Goal: Task Accomplishment & Management: Complete application form

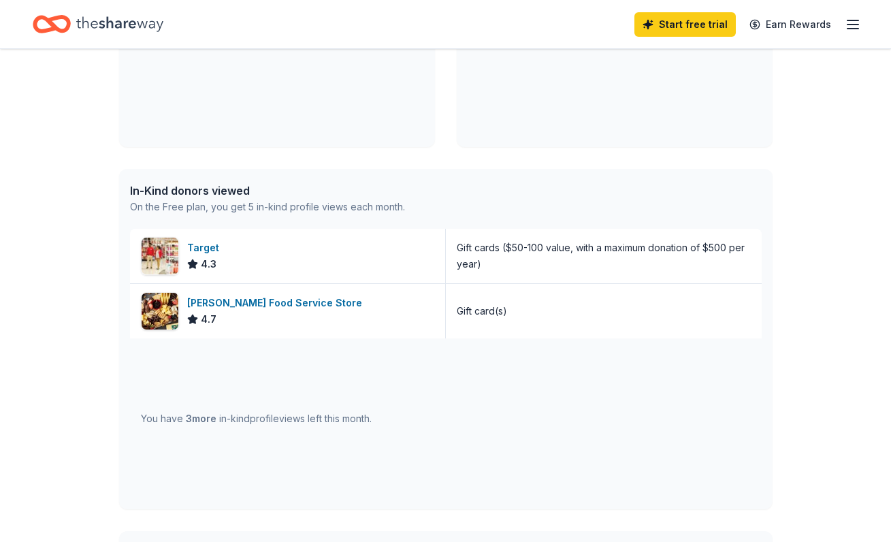
scroll to position [242, 0]
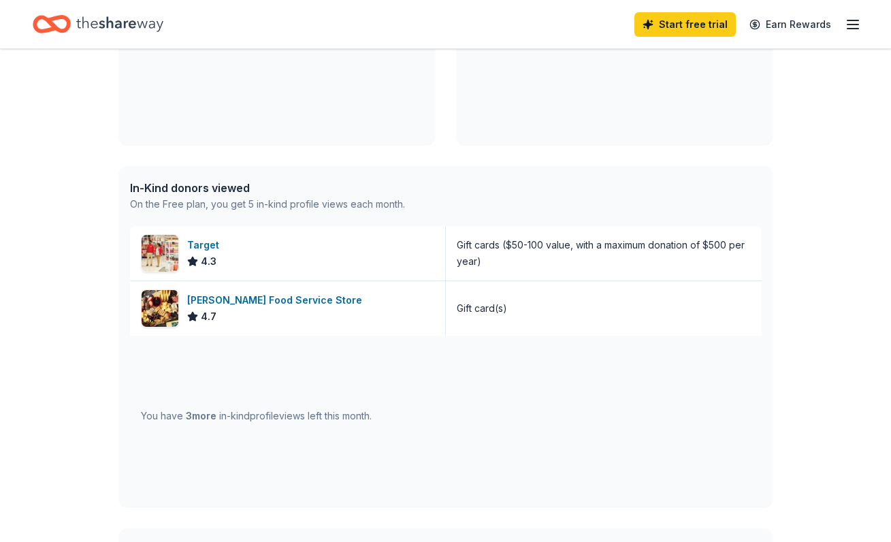
click at [293, 302] on div "[PERSON_NAME] Food Service Store" at bounding box center [277, 300] width 180 height 16
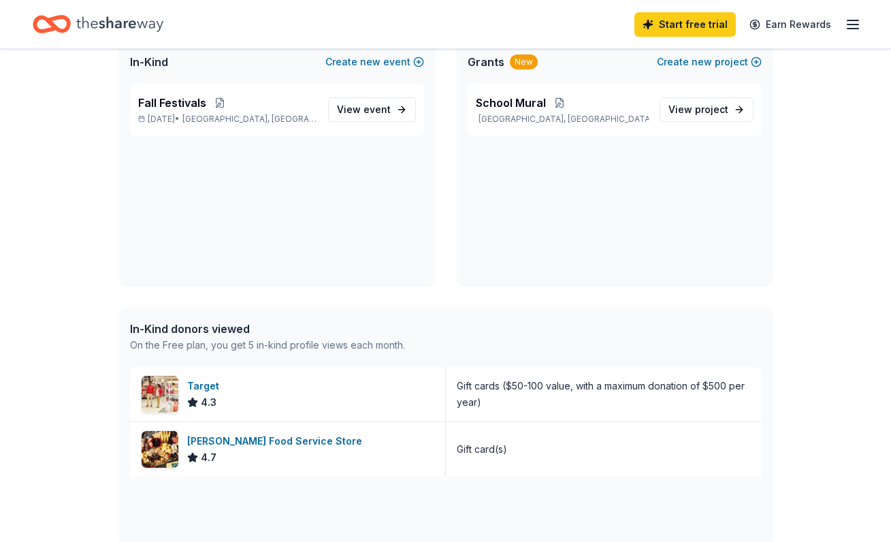
scroll to position [0, 0]
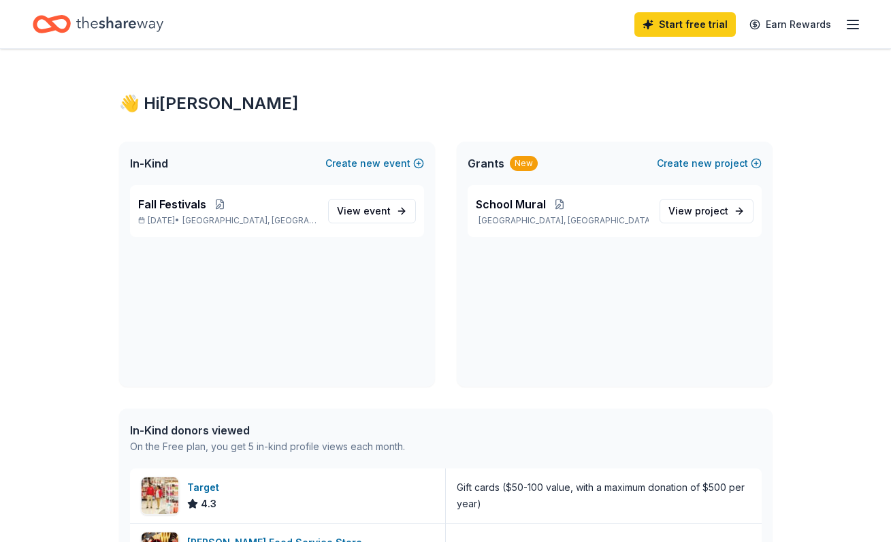
click at [852, 25] on line "button" at bounding box center [853, 25] width 11 height 0
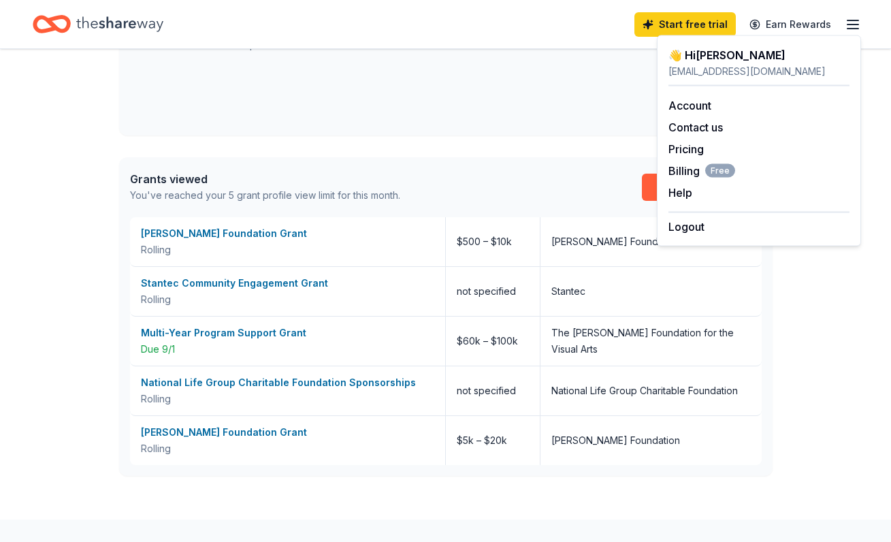
scroll to position [614, 0]
click at [462, 172] on div "Grants viewed You've reached your 5 grant profile view limit for this month. Up…" at bounding box center [446, 187] width 654 height 60
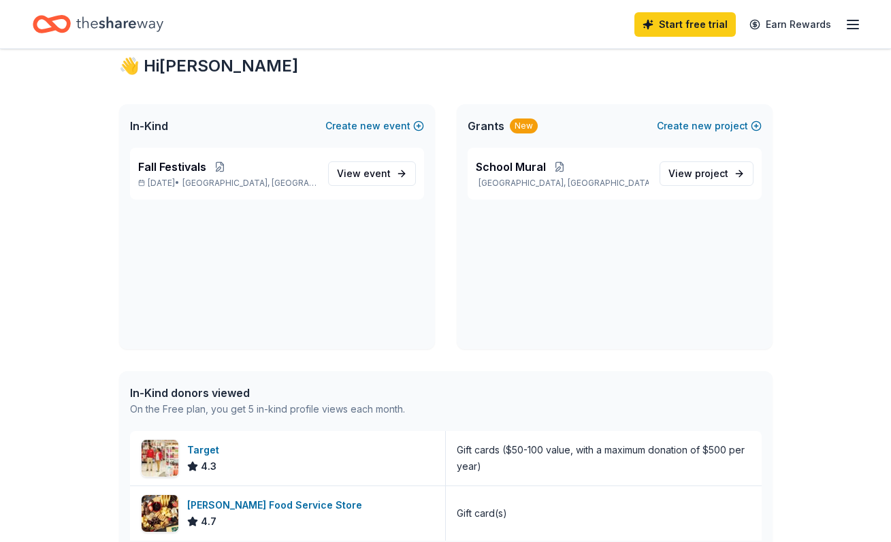
scroll to position [0, 0]
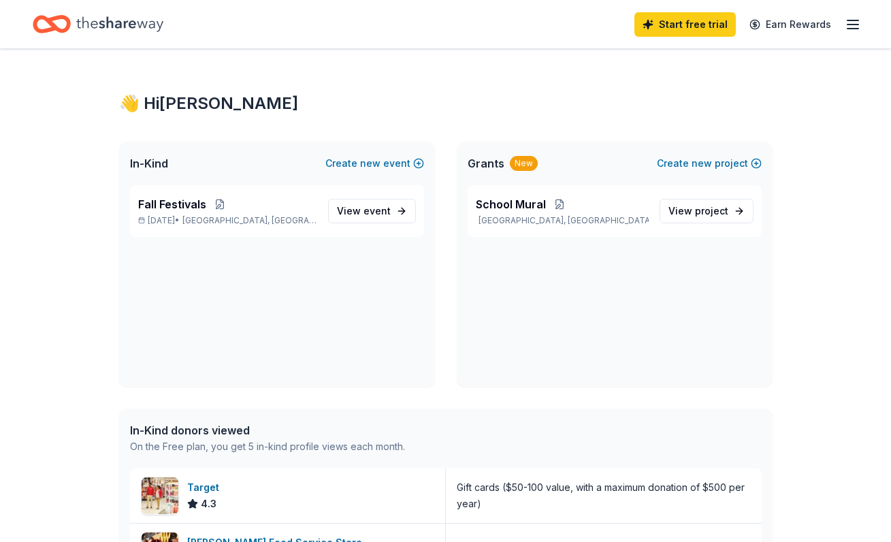
click at [121, 18] on icon "Home" at bounding box center [119, 24] width 87 height 28
click at [59, 22] on icon "Home" at bounding box center [52, 24] width 38 height 32
click at [856, 27] on icon "button" at bounding box center [853, 24] width 16 height 16
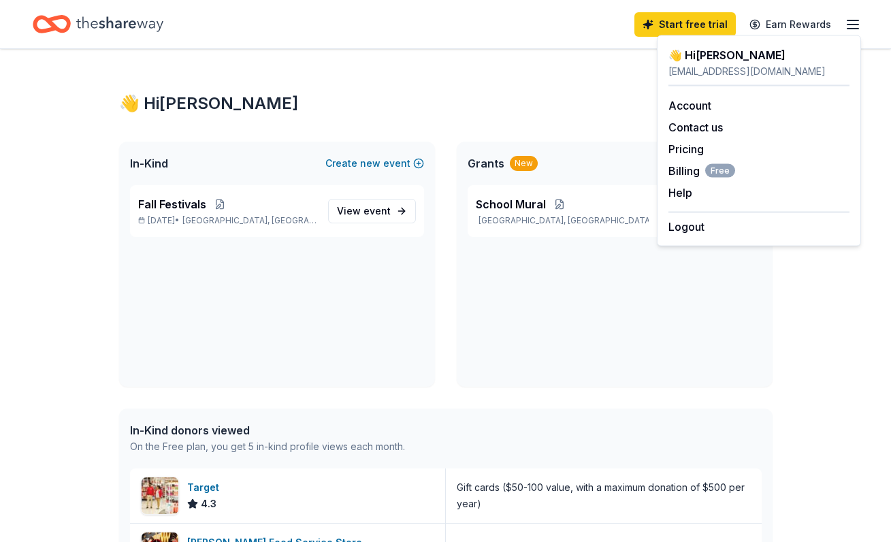
click at [705, 110] on link "Account" at bounding box center [690, 106] width 43 height 14
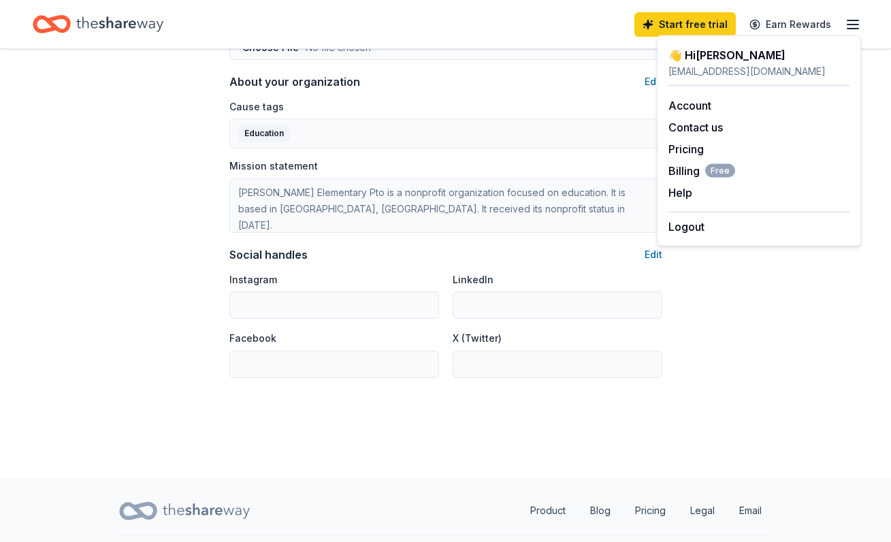
scroll to position [822, 0]
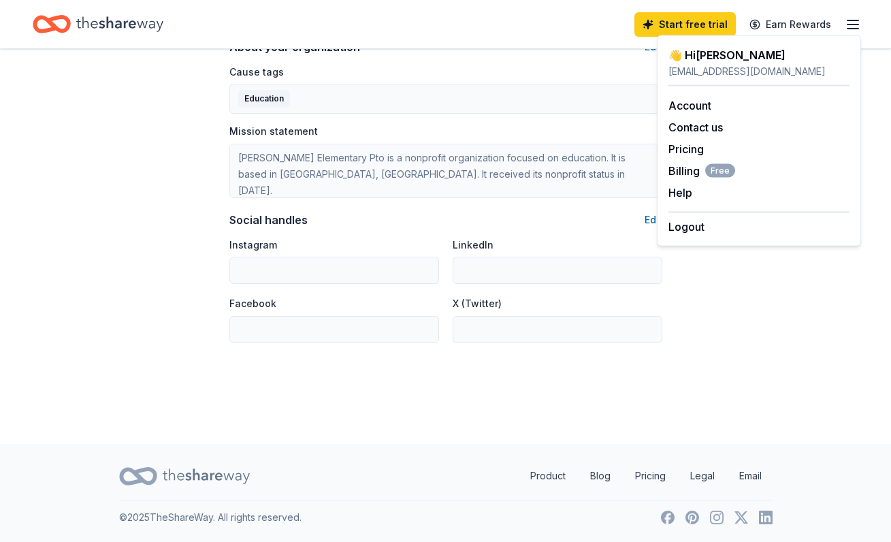
click at [686, 178] on span "Billing Free" at bounding box center [702, 171] width 67 height 16
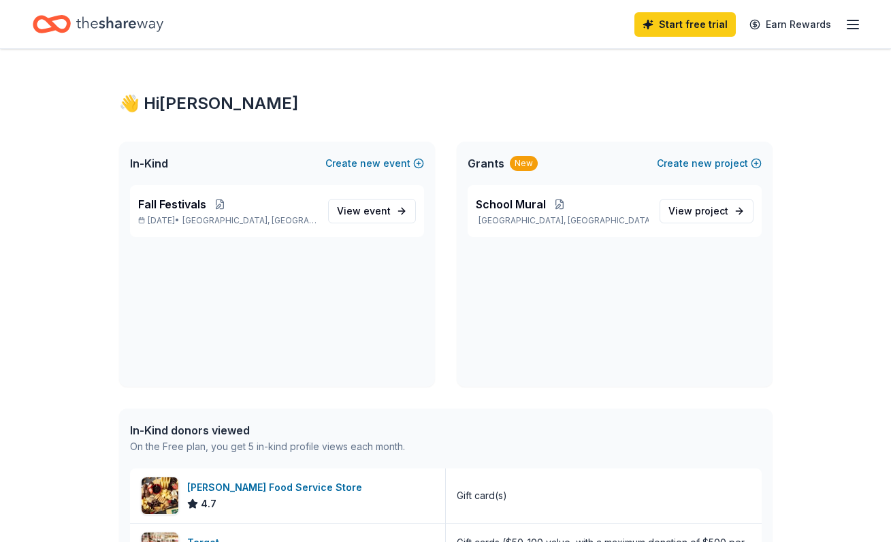
click at [360, 213] on span "View event" at bounding box center [364, 211] width 54 height 16
click at [385, 159] on button "Create new event" at bounding box center [374, 163] width 99 height 16
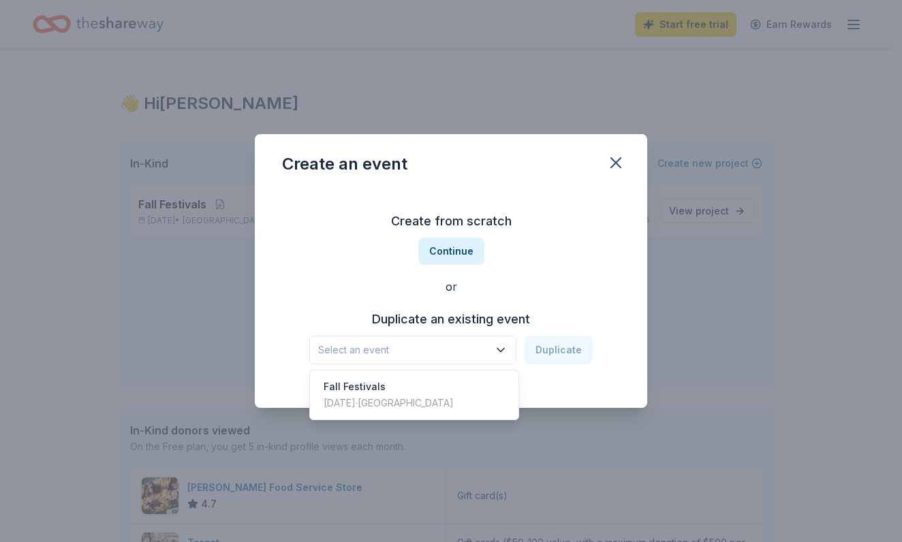
click at [436, 355] on span "Select an event" at bounding box center [403, 350] width 170 height 16
click at [460, 249] on div "Create from scratch Continue or Duplicate an existing event Select an event Dup…" at bounding box center [451, 287] width 338 height 197
click at [453, 249] on button "Continue" at bounding box center [451, 251] width 66 height 27
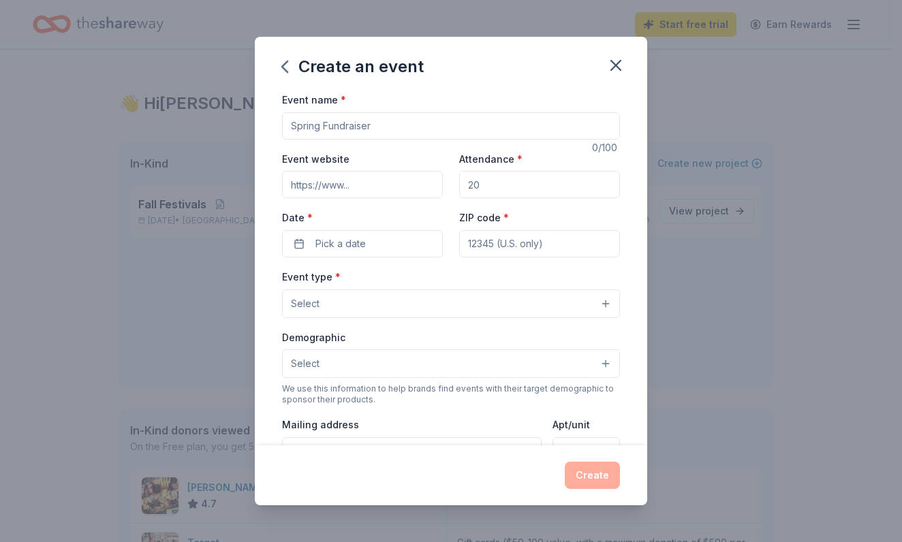
click at [415, 123] on input "Event name *" at bounding box center [451, 125] width 338 height 27
type input "Membership Drive"
click at [507, 193] on input "Attendance *" at bounding box center [539, 184] width 161 height 27
click at [488, 242] on input "ZIP code *" at bounding box center [539, 243] width 161 height 27
type input "75126"
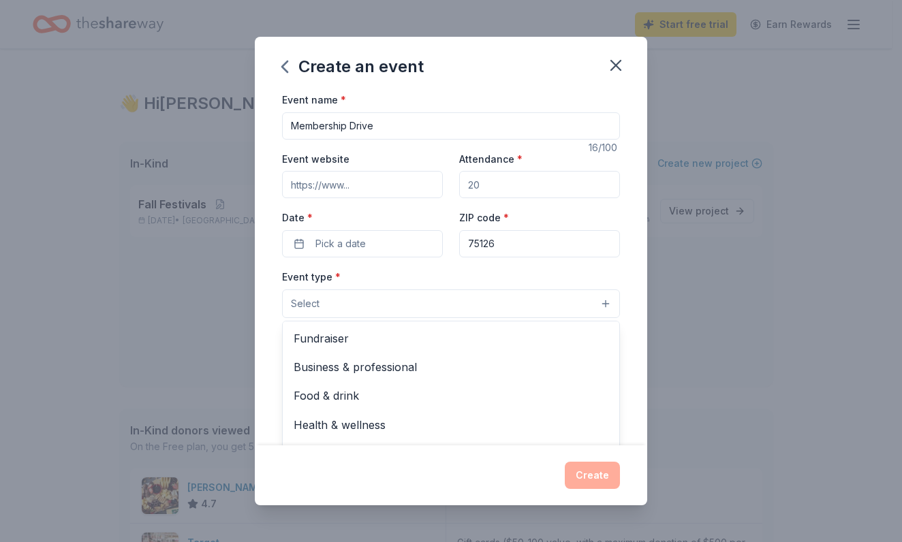
click at [419, 304] on button "Select" at bounding box center [451, 303] width 338 height 29
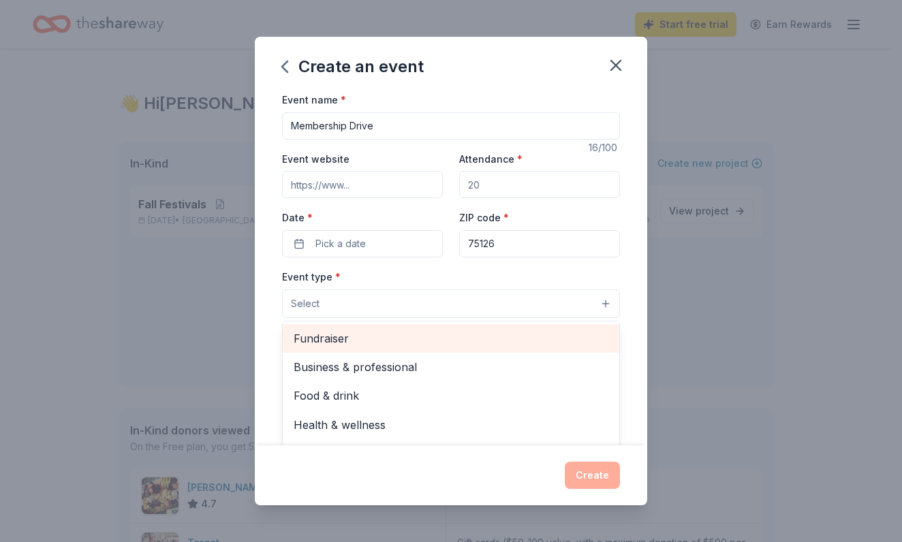
click at [390, 328] on div "Fundraiser" at bounding box center [451, 338] width 336 height 29
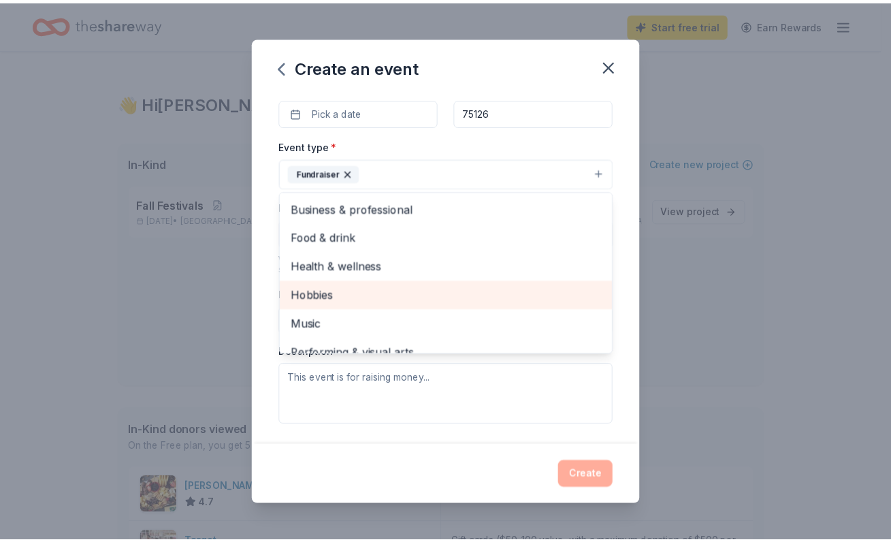
scroll to position [127, 0]
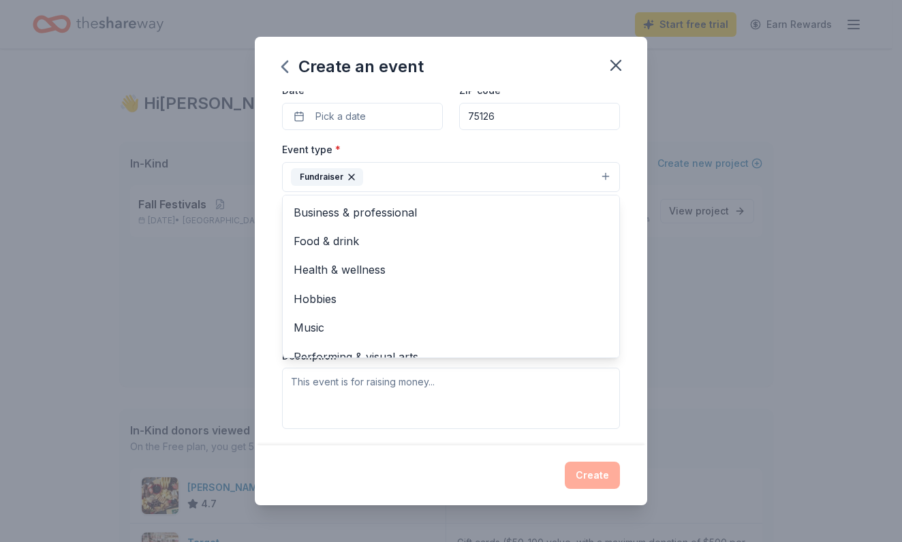
click at [618, 68] on div "Create an event Event name * Membership Drive 16 /100 Event website Attendance …" at bounding box center [451, 271] width 392 height 468
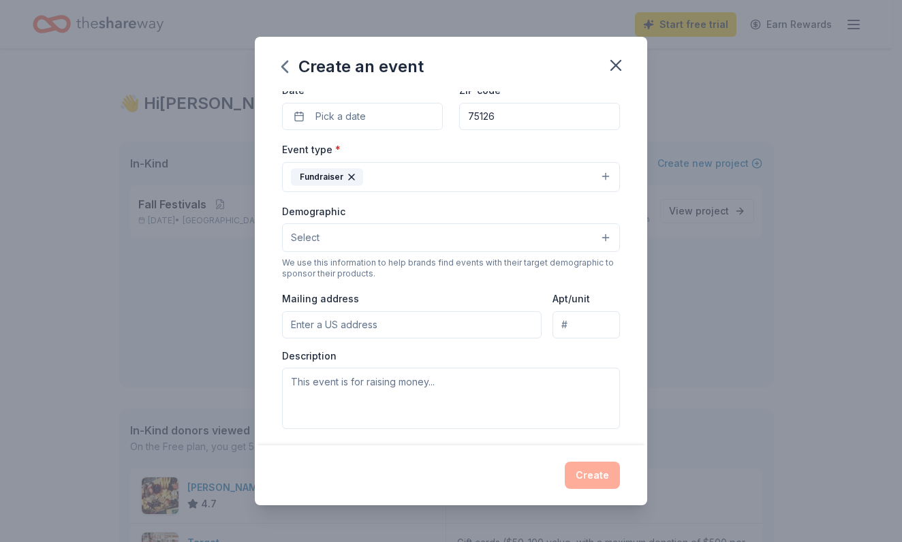
click at [618, 68] on icon "button" at bounding box center [616, 66] width 10 height 10
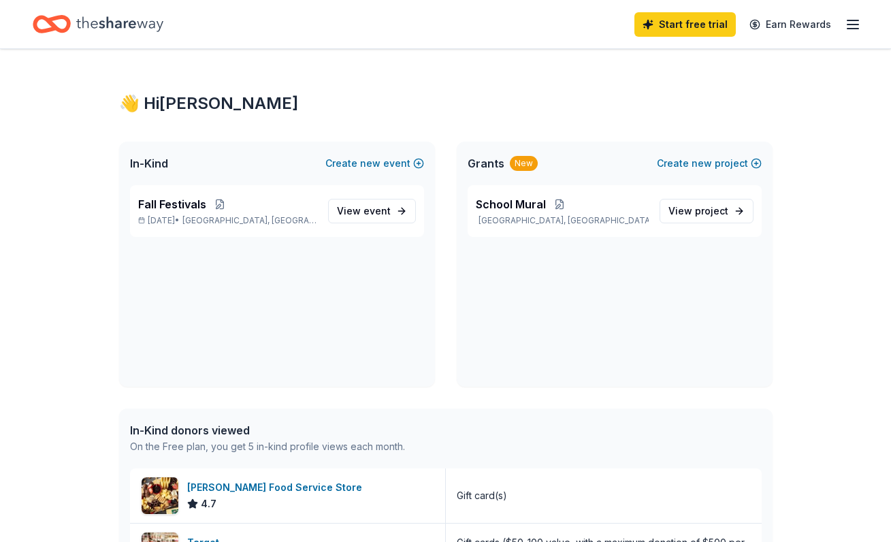
click at [370, 204] on span "View event" at bounding box center [364, 211] width 54 height 16
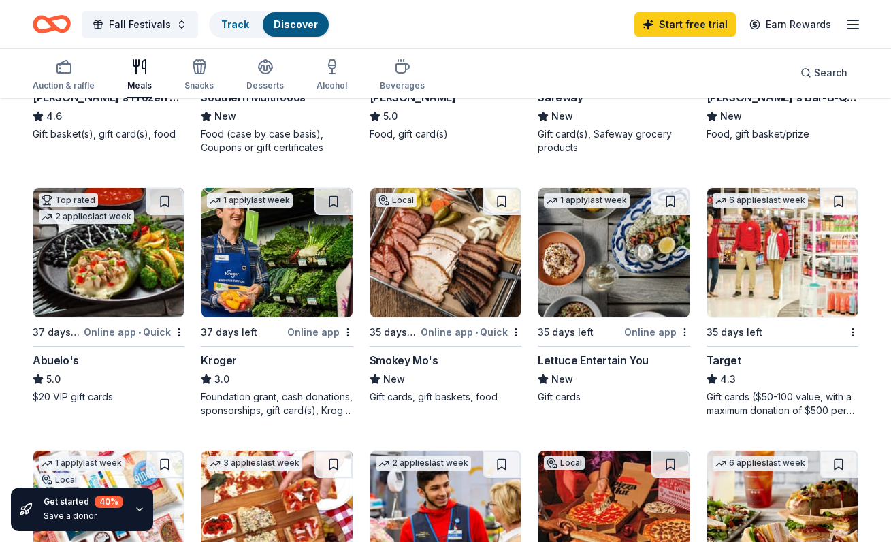
scroll to position [590, 0]
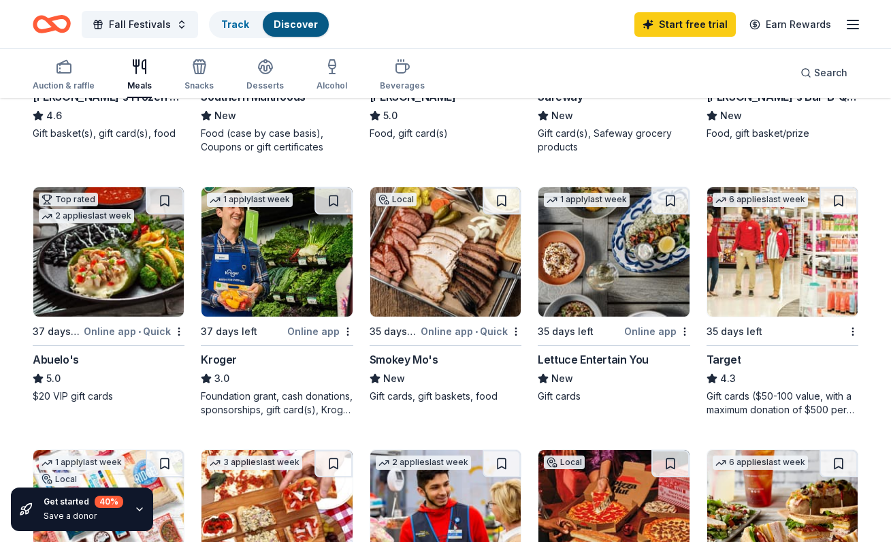
click at [302, 257] on img at bounding box center [277, 251] width 150 height 129
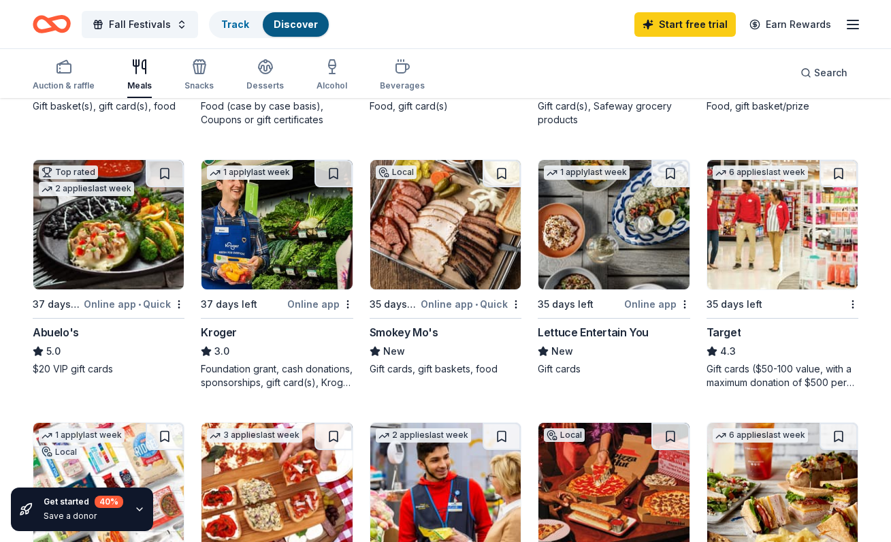
scroll to position [616, 0]
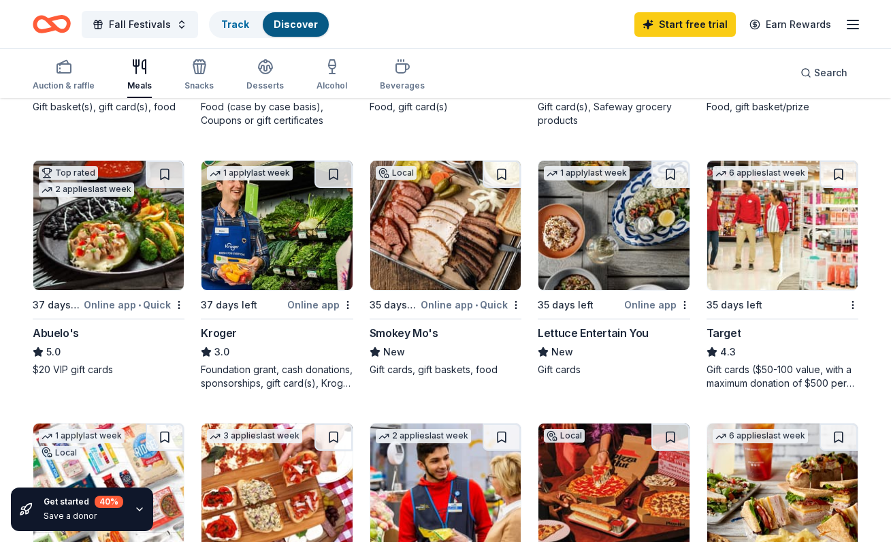
click at [330, 170] on button at bounding box center [334, 174] width 38 height 27
click at [840, 171] on button at bounding box center [839, 174] width 38 height 27
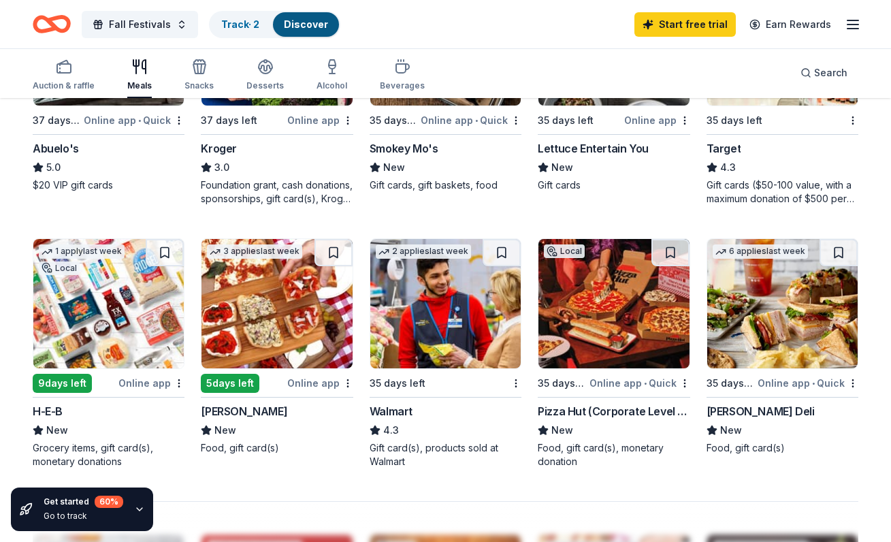
scroll to position [802, 0]
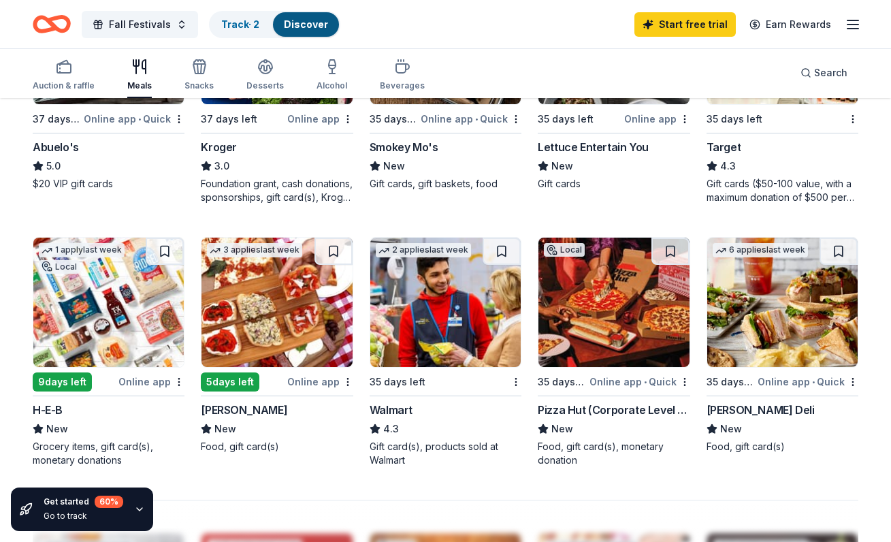
click at [503, 251] on button at bounding box center [502, 251] width 38 height 27
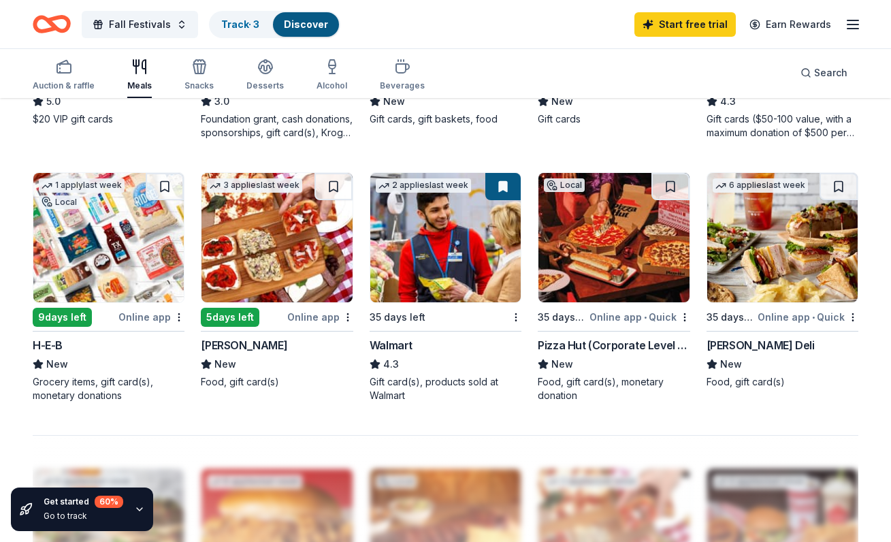
scroll to position [885, 0]
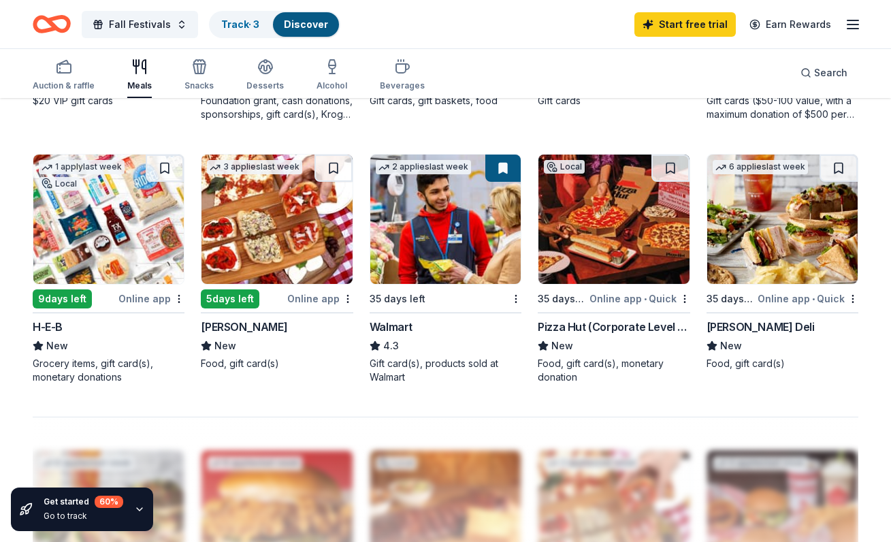
click at [767, 234] on img at bounding box center [782, 219] width 150 height 129
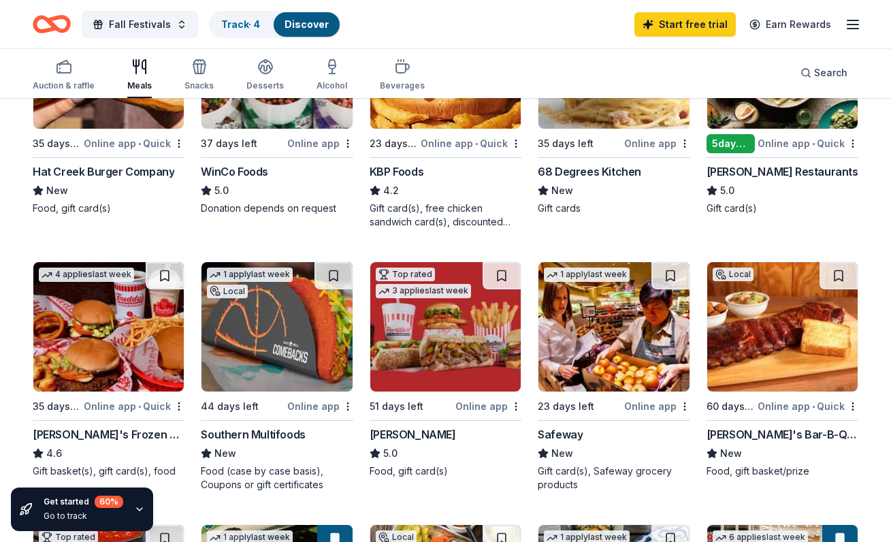
scroll to position [251, 0]
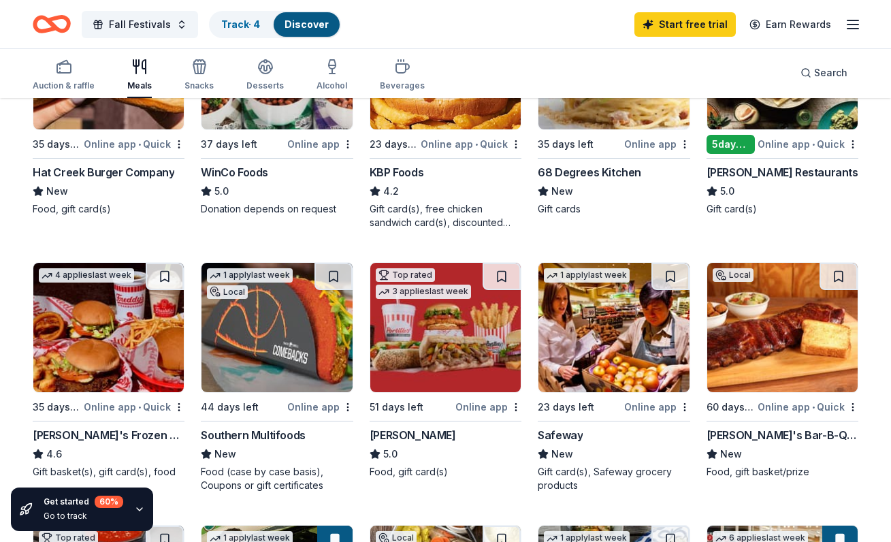
click at [116, 319] on img at bounding box center [108, 327] width 150 height 129
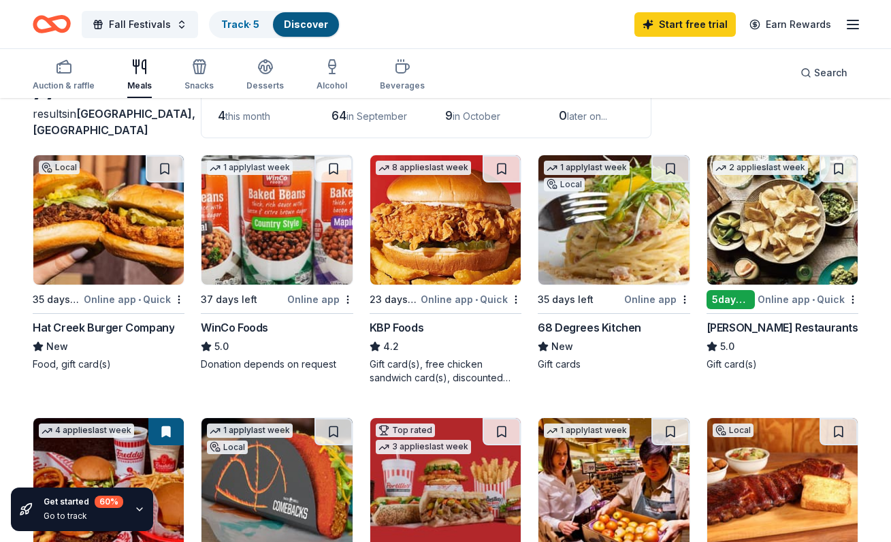
scroll to position [84, 0]
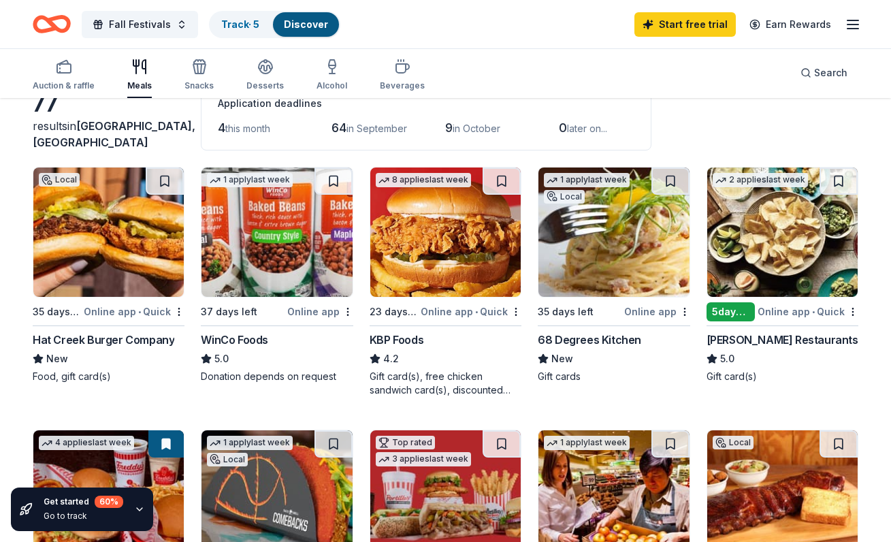
click at [313, 254] on img at bounding box center [277, 232] width 150 height 129
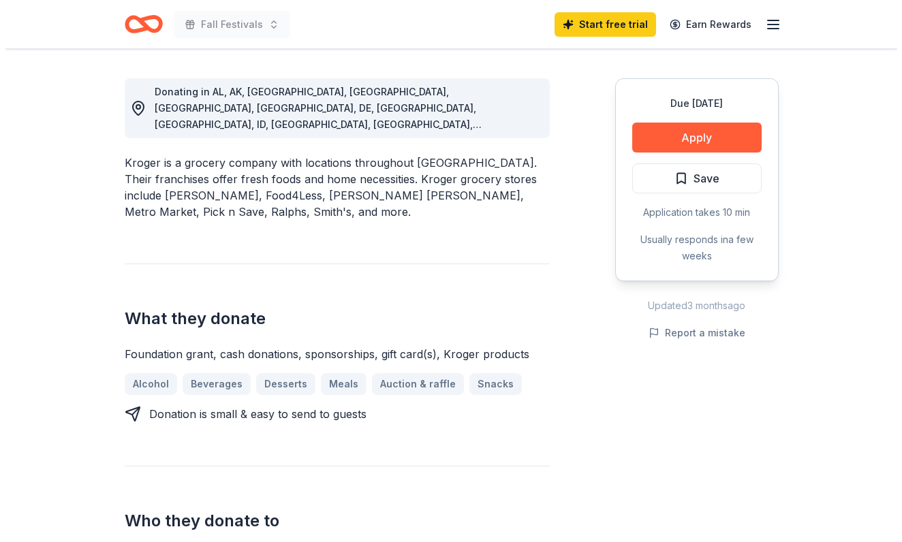
scroll to position [372, 0]
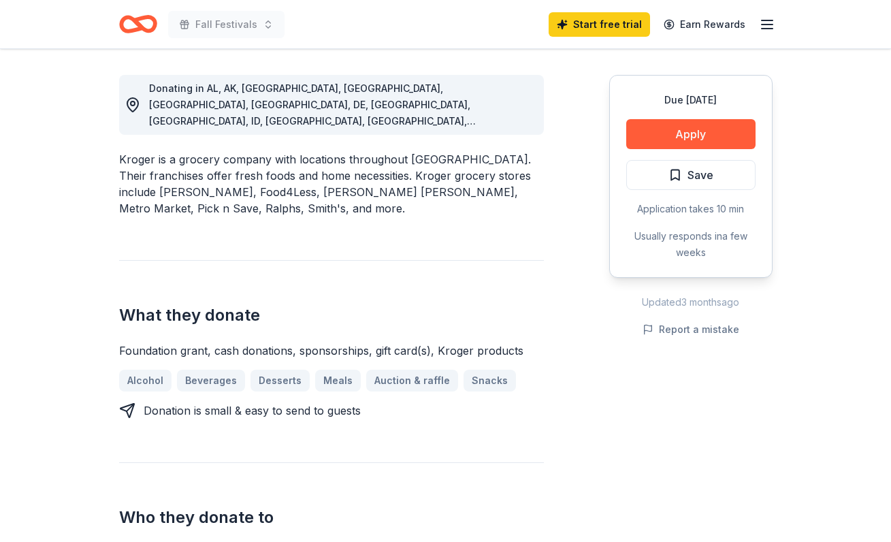
click at [703, 132] on button "Apply" at bounding box center [690, 134] width 129 height 30
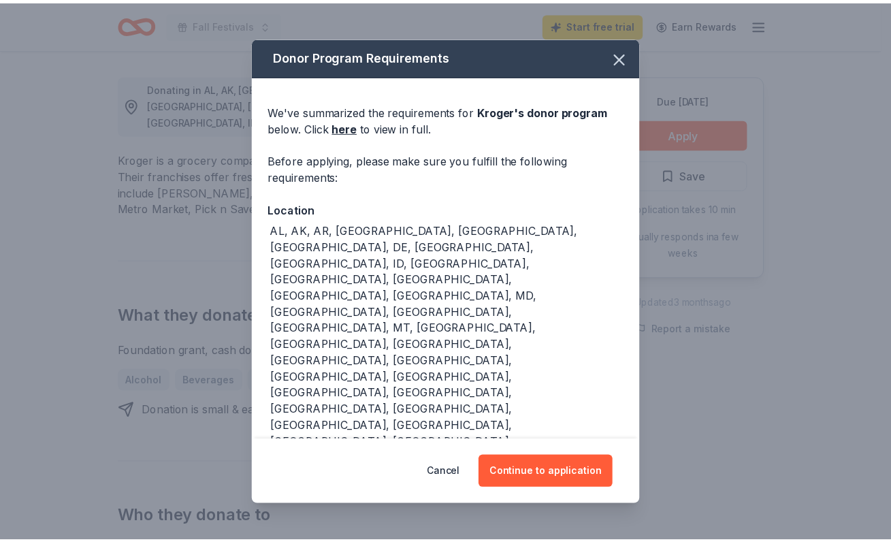
scroll to position [46, 0]
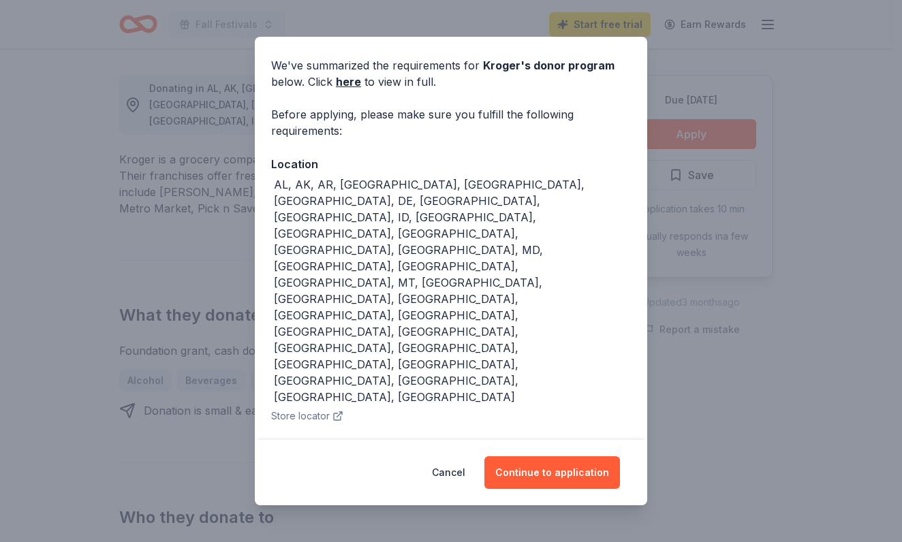
click at [556, 469] on button "Continue to application" at bounding box center [552, 472] width 136 height 33
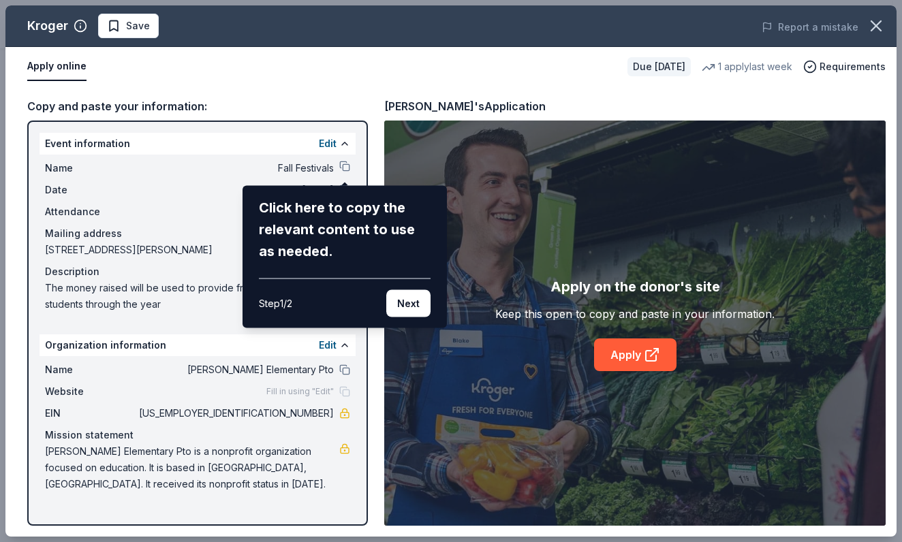
click at [172, 257] on div "Kroger Save Report a mistake Apply online Due in 37 days 1 apply last week Requ…" at bounding box center [450, 270] width 891 height 531
click at [410, 302] on button "Next" at bounding box center [408, 303] width 44 height 27
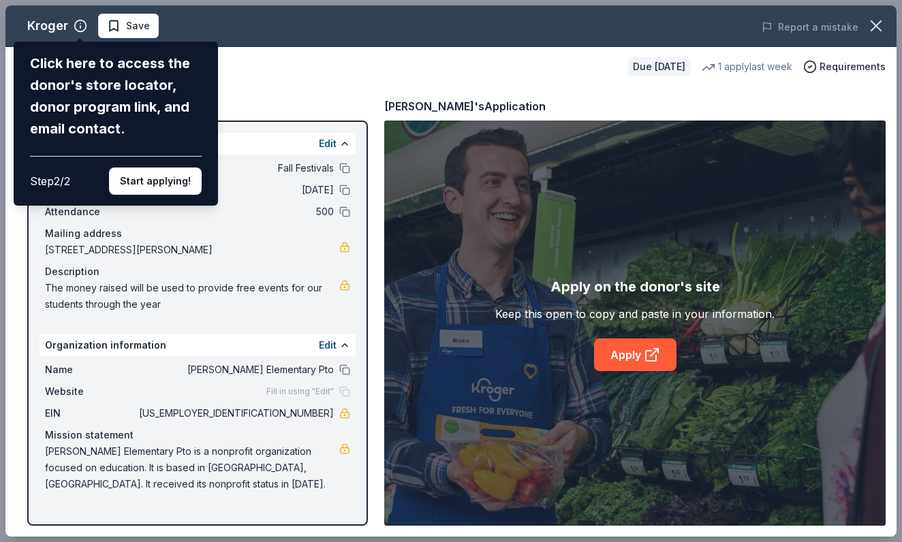
click at [169, 180] on button "Start applying!" at bounding box center [155, 181] width 93 height 27
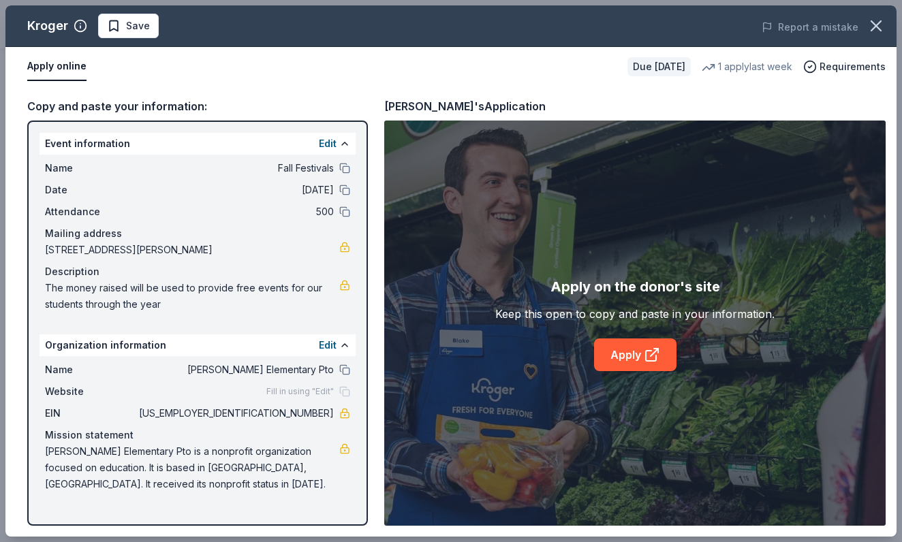
click at [630, 352] on link "Apply" at bounding box center [635, 354] width 82 height 33
click at [877, 24] on icon "button" at bounding box center [876, 26] width 10 height 10
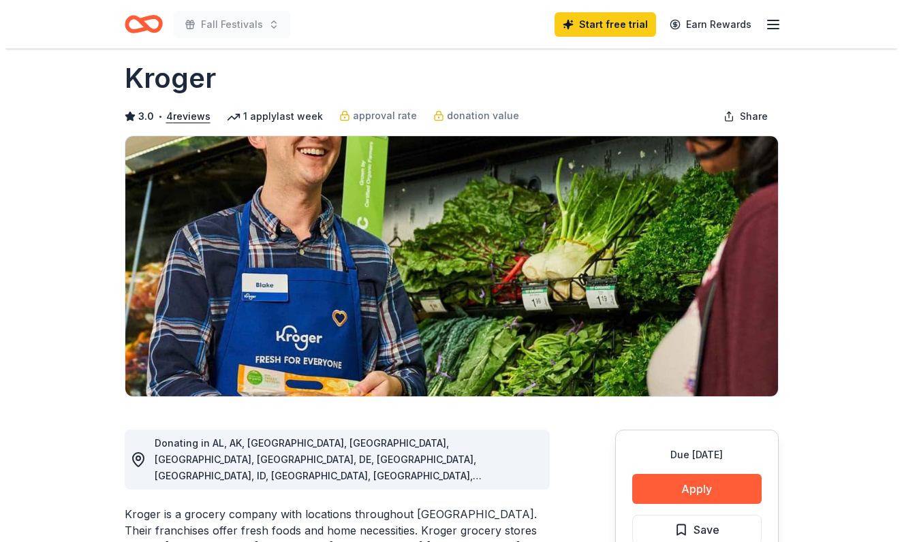
scroll to position [0, 0]
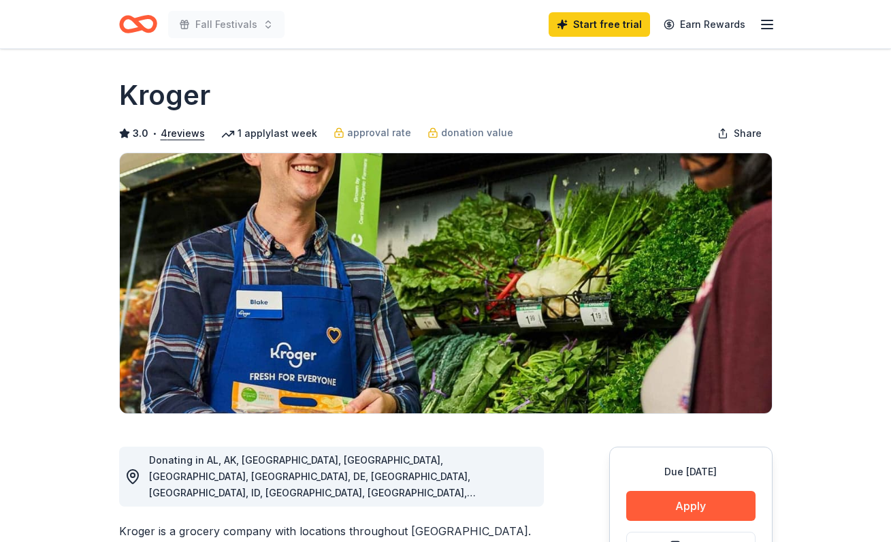
click at [194, 136] on button "4 reviews" at bounding box center [183, 133] width 44 height 16
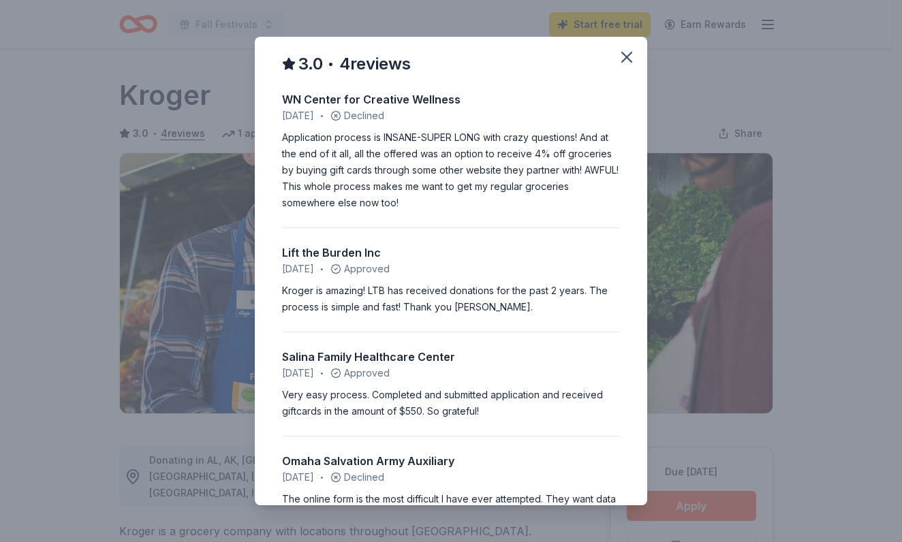
click at [622, 59] on icon "button" at bounding box center [627, 57] width 10 height 10
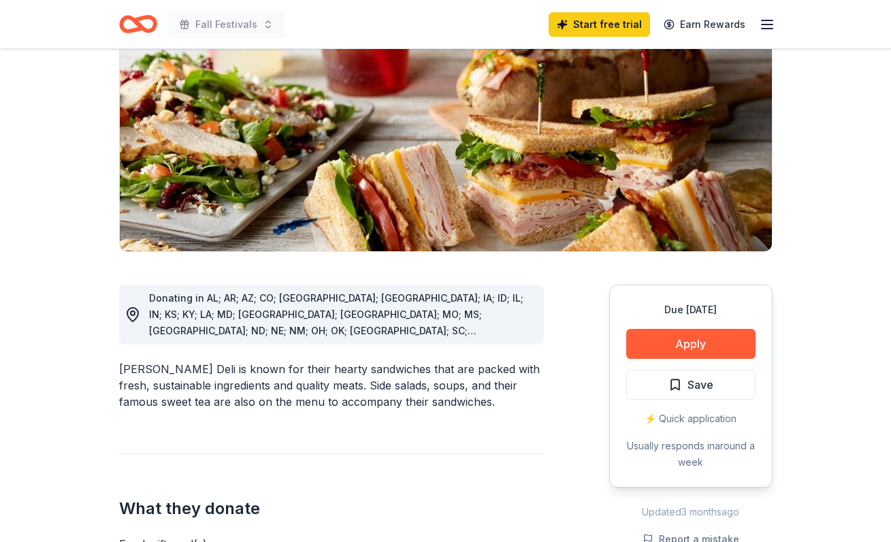
scroll to position [163, 0]
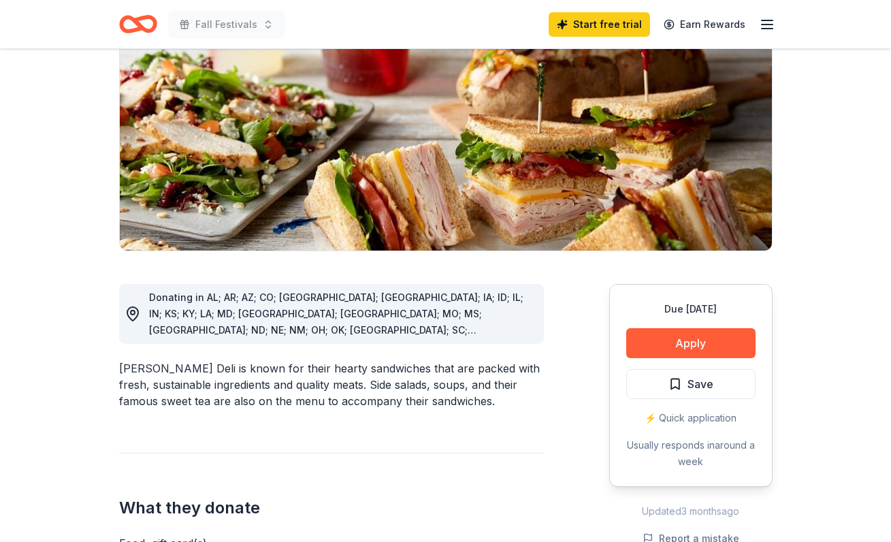
click at [676, 340] on button "Apply" at bounding box center [690, 343] width 129 height 30
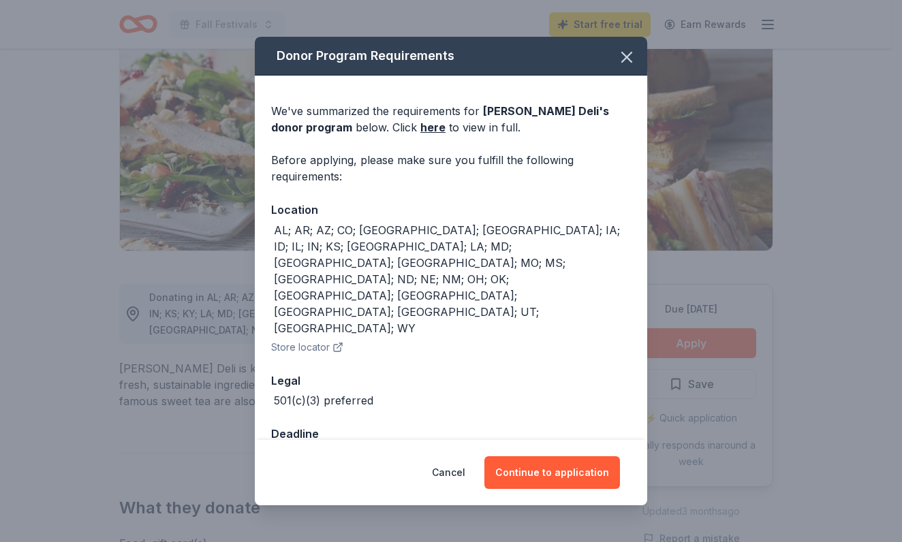
click at [551, 456] on button "Continue to application" at bounding box center [552, 472] width 136 height 33
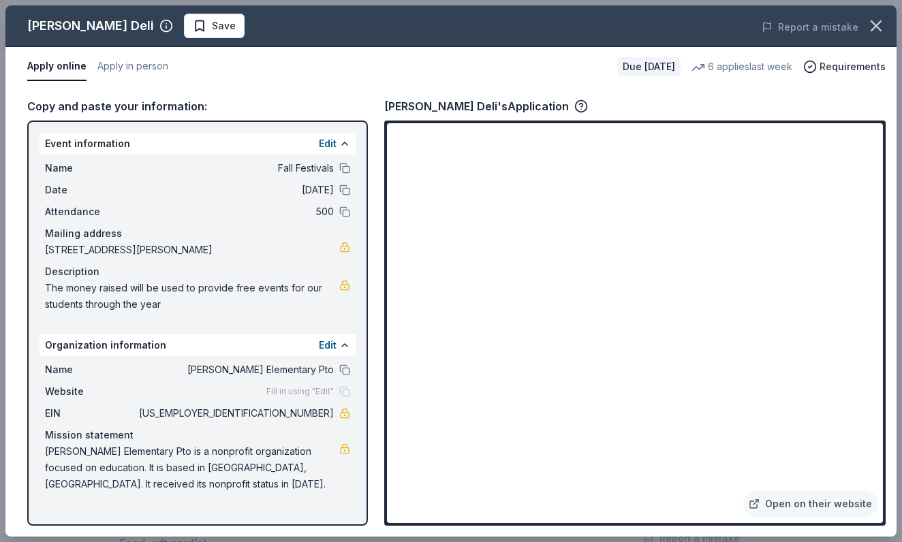
click at [872, 29] on icon "button" at bounding box center [876, 26] width 10 height 10
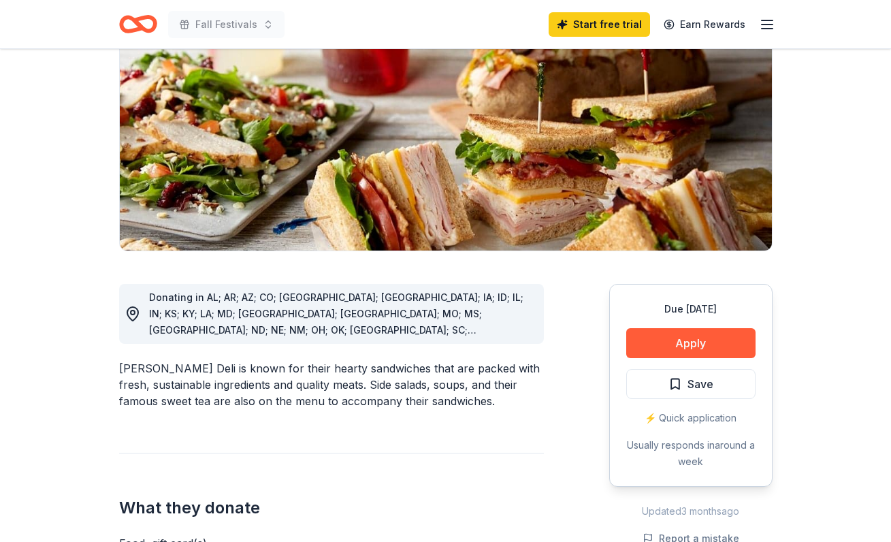
click at [676, 382] on span "Save" at bounding box center [691, 384] width 45 height 18
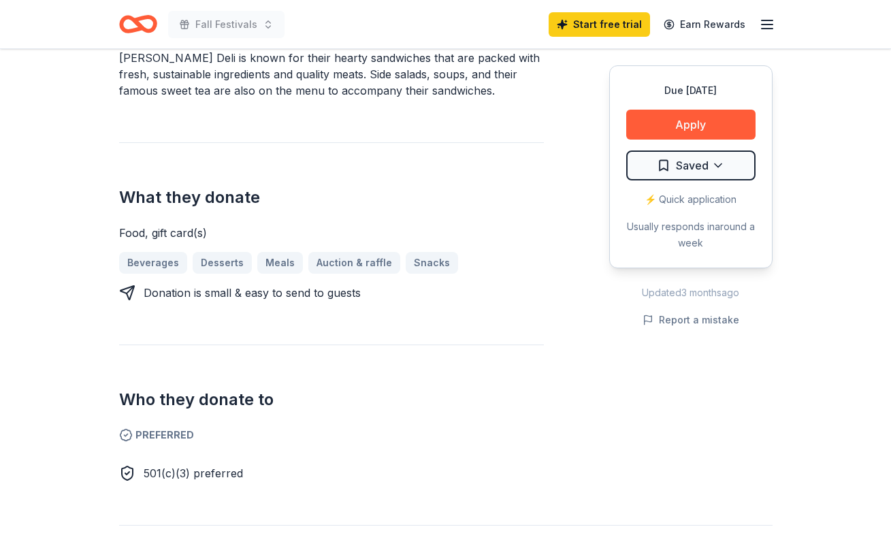
scroll to position [0, 0]
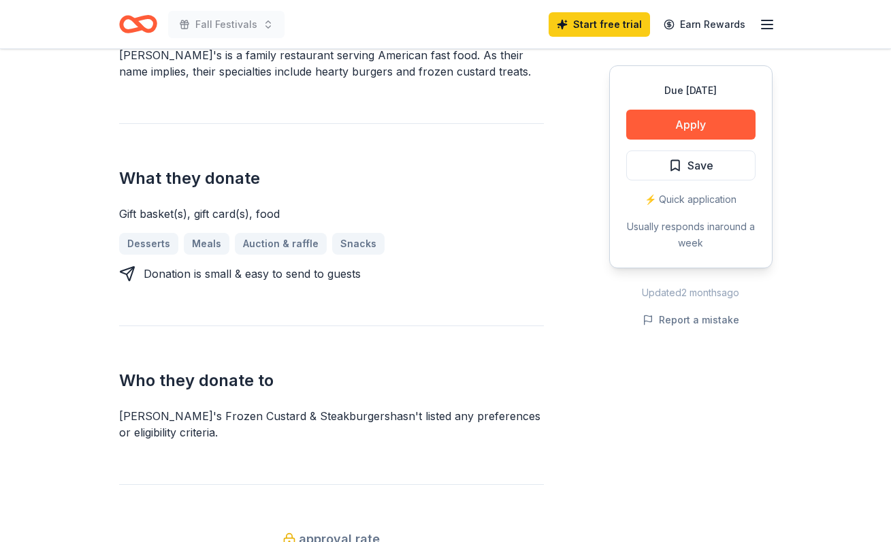
scroll to position [515, 0]
click at [710, 125] on button "Apply" at bounding box center [690, 125] width 129 height 30
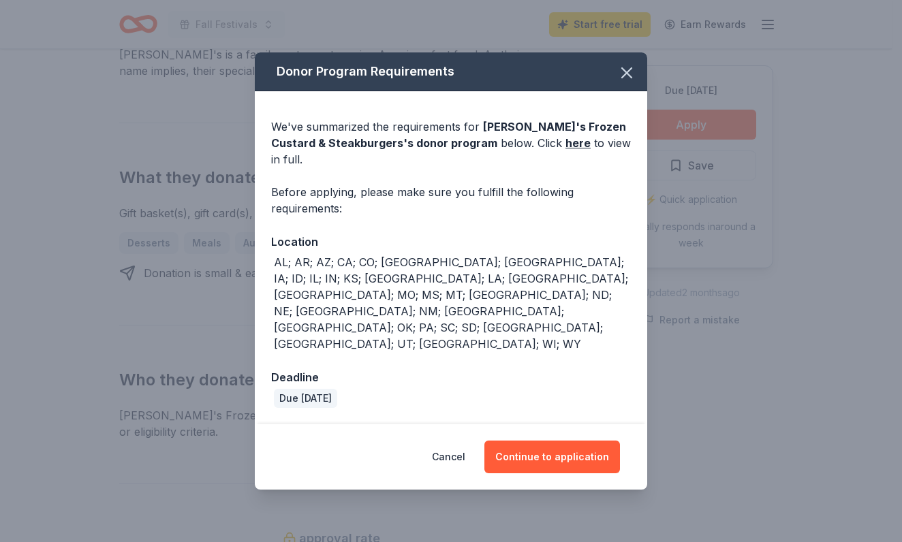
click at [542, 441] on button "Continue to application" at bounding box center [552, 457] width 136 height 33
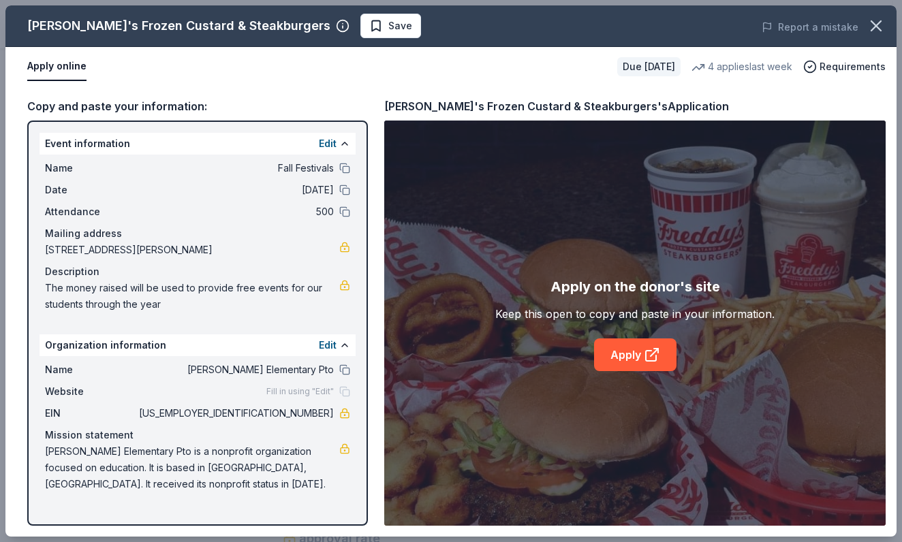
click at [634, 359] on link "Apply" at bounding box center [635, 354] width 82 height 33
click at [388, 22] on span "Save" at bounding box center [400, 26] width 24 height 16
click at [876, 24] on icon "button" at bounding box center [875, 25] width 19 height 19
